Goal: Task Accomplishment & Management: Manage account settings

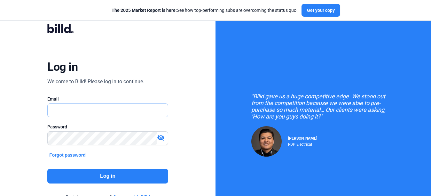
type input "[PERSON_NAME][EMAIL_ADDRESS][DOMAIN_NAME]"
click at [113, 175] on button "Log in" at bounding box center [107, 175] width 120 height 15
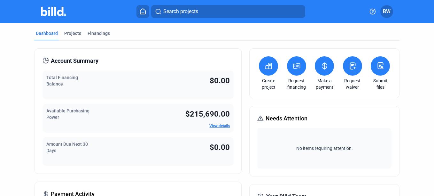
click at [386, 12] on span "BW" at bounding box center [387, 12] width 8 height 8
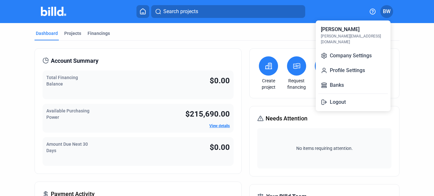
click at [162, 35] on div at bounding box center [217, 98] width 434 height 196
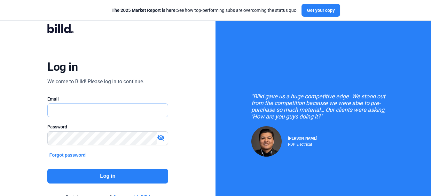
type input "[PERSON_NAME][EMAIL_ADDRESS][DOMAIN_NAME]"
click at [94, 173] on button "Log in" at bounding box center [107, 175] width 120 height 15
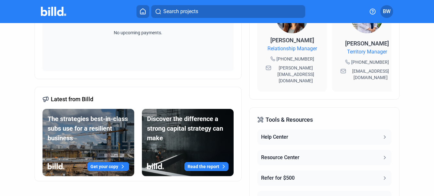
scroll to position [269, 0]
